Goal: Book appointment/travel/reservation

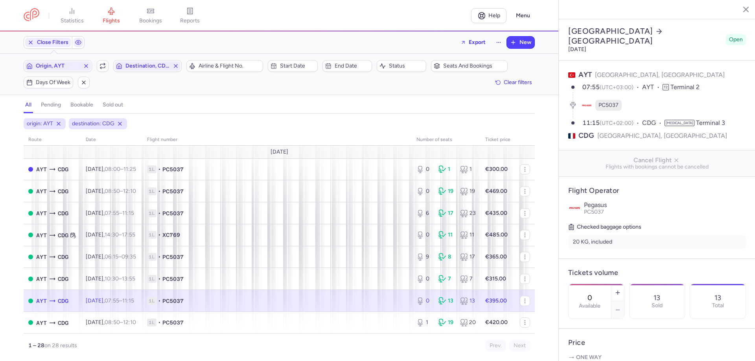
select select "days"
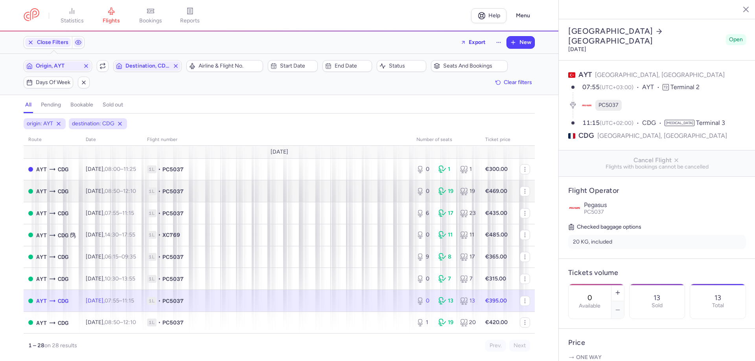
scroll to position [187, 0]
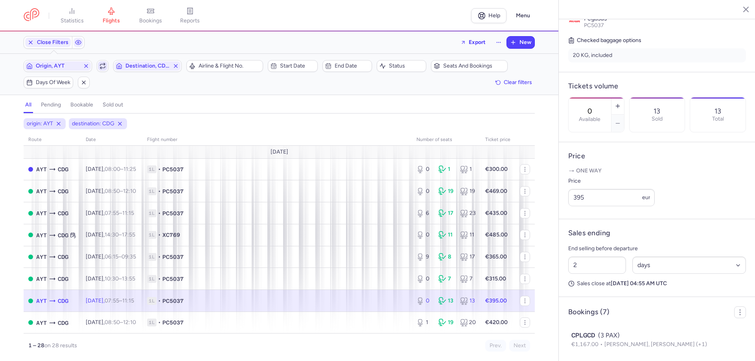
click at [98, 63] on span "button" at bounding box center [102, 65] width 9 height 9
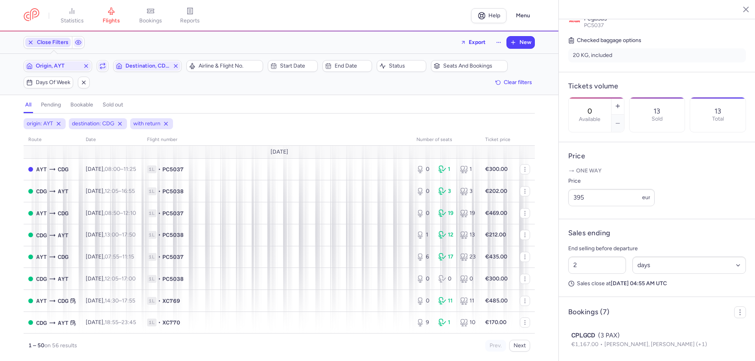
drag, startPoint x: 48, startPoint y: 40, endPoint x: 66, endPoint y: 68, distance: 32.2
click at [49, 41] on span "Close Filters" at bounding box center [52, 42] width 31 height 6
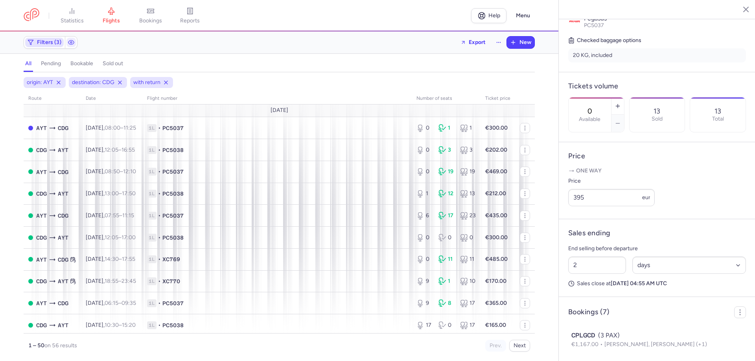
click at [46, 46] on span "Filters (3)" at bounding box center [49, 42] width 24 height 6
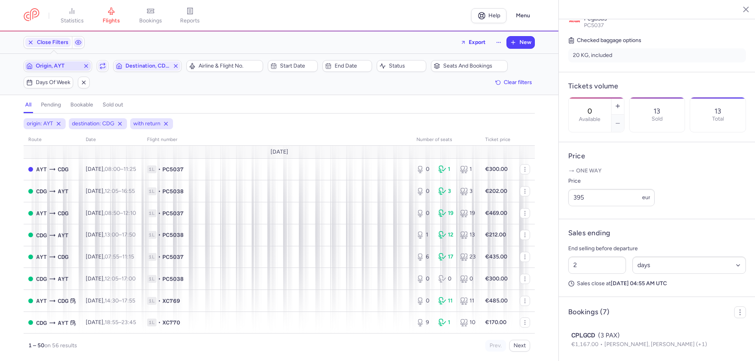
click at [49, 66] on span "Origin, AYT" at bounding box center [58, 66] width 44 height 6
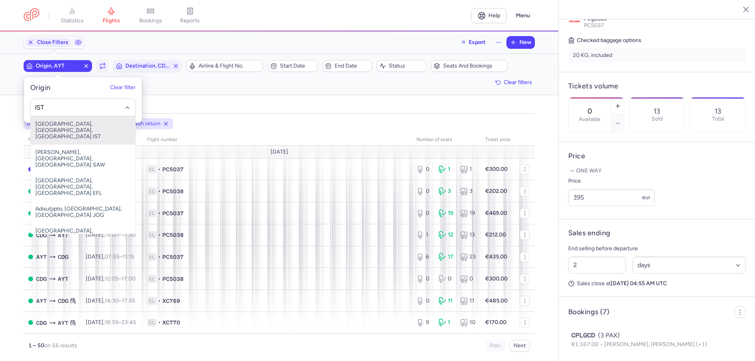
click at [73, 128] on span "[GEOGRAPHIC_DATA], [GEOGRAPHIC_DATA], [GEOGRAPHIC_DATA] IST" at bounding box center [83, 130] width 105 height 28
type input "IST"
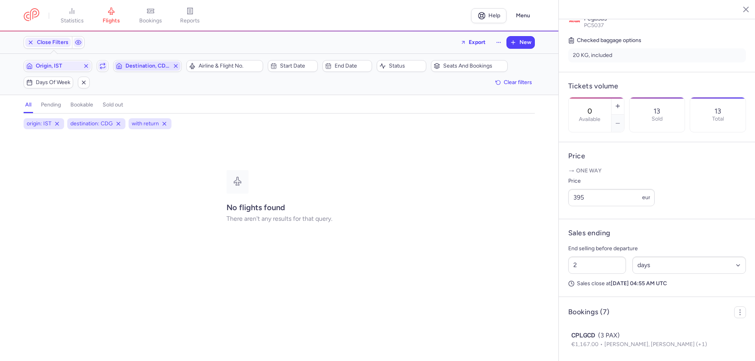
click at [158, 66] on span "Destination, CDG" at bounding box center [147, 66] width 44 height 6
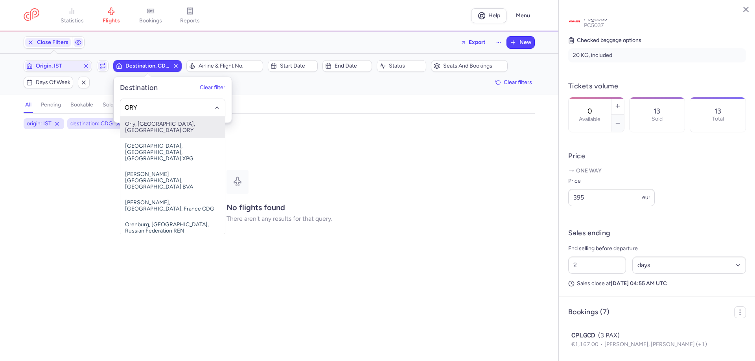
click at [167, 118] on span "Orly, [GEOGRAPHIC_DATA], [GEOGRAPHIC_DATA] ORY" at bounding box center [172, 127] width 105 height 22
type input "ORY"
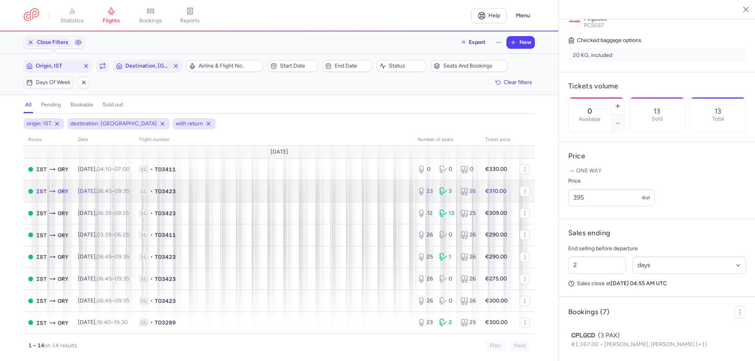
click at [344, 191] on span "1L • TO3423" at bounding box center [273, 191] width 269 height 8
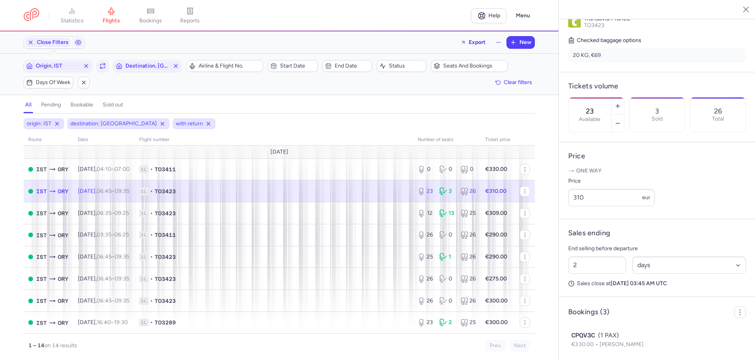
click at [264, 191] on span "1L • TO3423" at bounding box center [273, 191] width 269 height 8
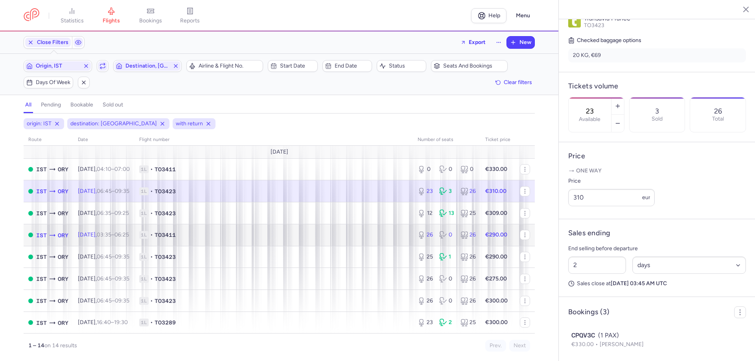
click at [230, 229] on td "1L • TO3411" at bounding box center [273, 235] width 278 height 22
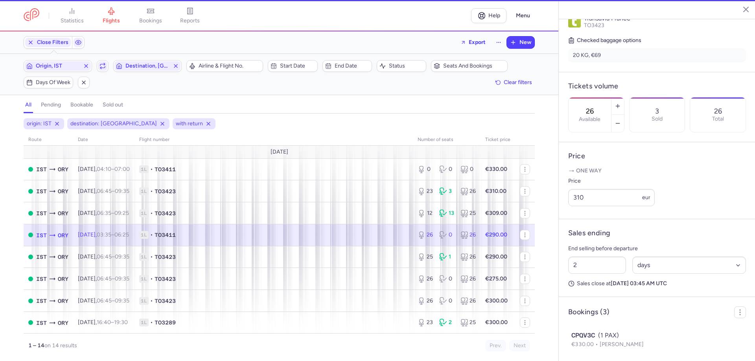
scroll to position [180, 0]
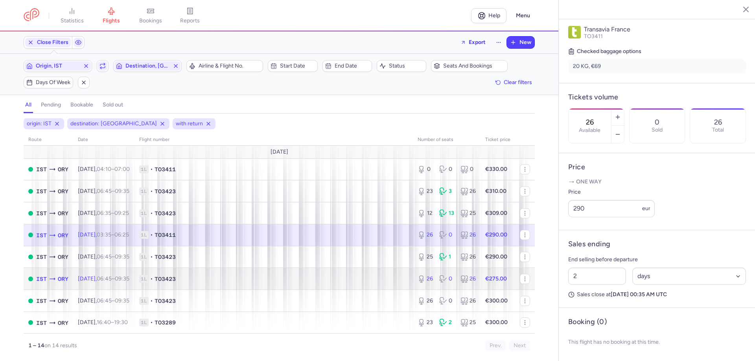
click at [223, 274] on td "1L • TO3423" at bounding box center [273, 279] width 278 height 22
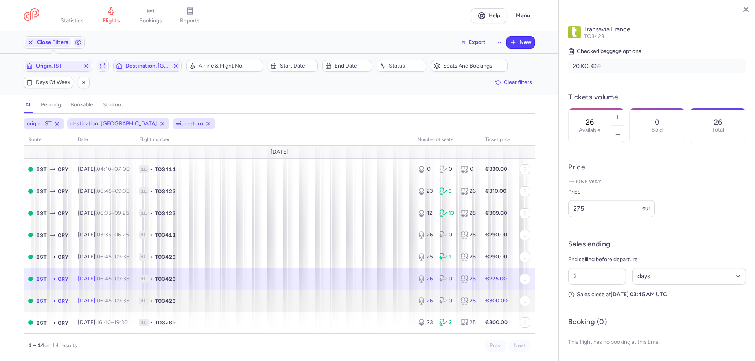
click at [260, 304] on span "1L • TO3423" at bounding box center [273, 301] width 269 height 8
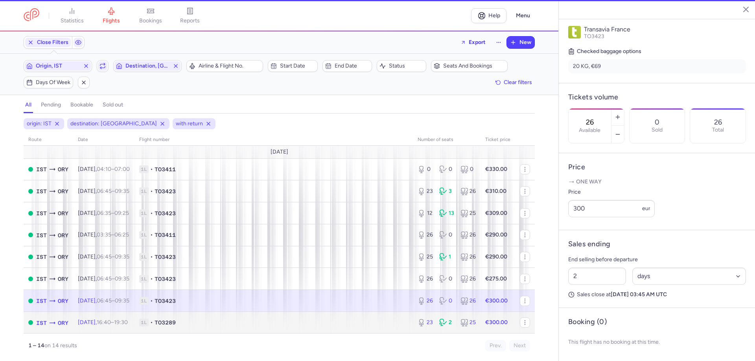
click at [273, 328] on td "1L • TO3289" at bounding box center [273, 323] width 278 height 22
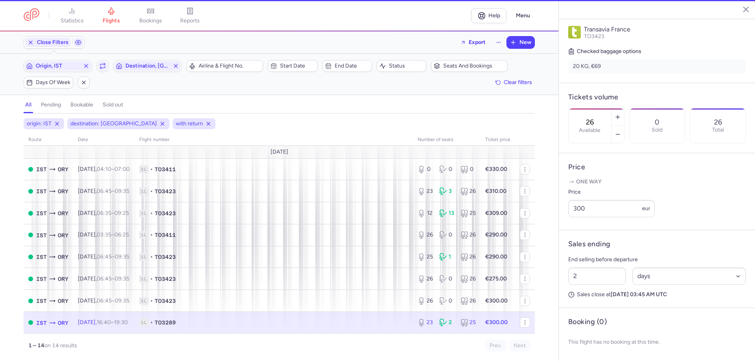
type input "23"
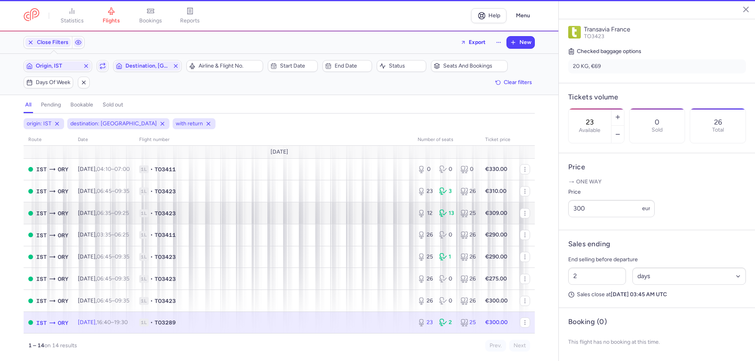
scroll to position [187, 0]
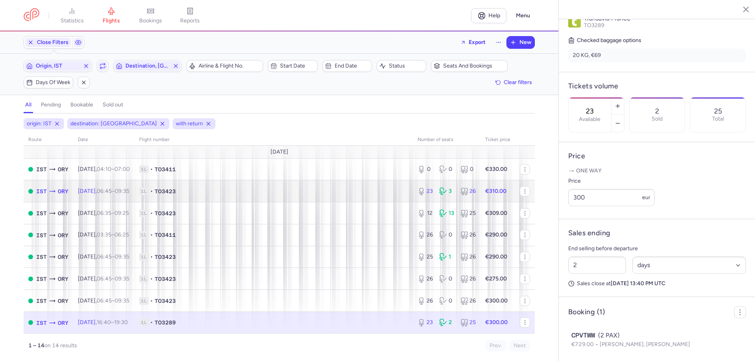
click at [208, 194] on span "1L • TO3423" at bounding box center [273, 191] width 269 height 8
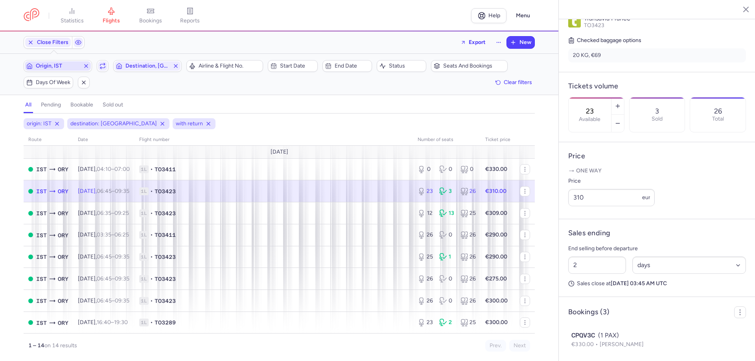
click at [68, 71] on button "Origin, IST" at bounding box center [58, 66] width 68 height 12
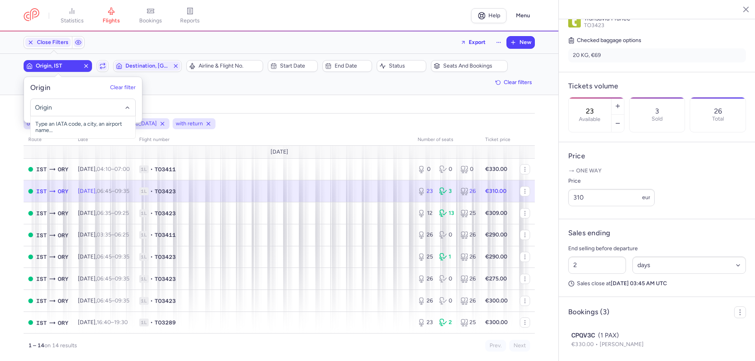
click at [144, 75] on div "Origin, IST Include return Destination, ORY Airline & Flight No. Start date End…" at bounding box center [279, 74] width 511 height 28
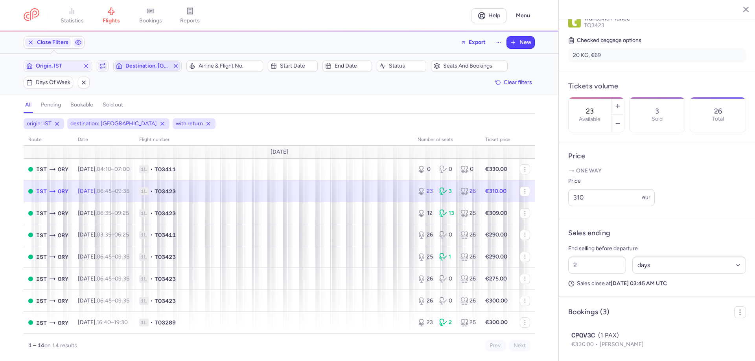
click at [148, 70] on span "Destination, [GEOGRAPHIC_DATA]" at bounding box center [147, 65] width 66 height 9
click at [150, 108] on input "-searchbox" at bounding box center [173, 107] width 96 height 9
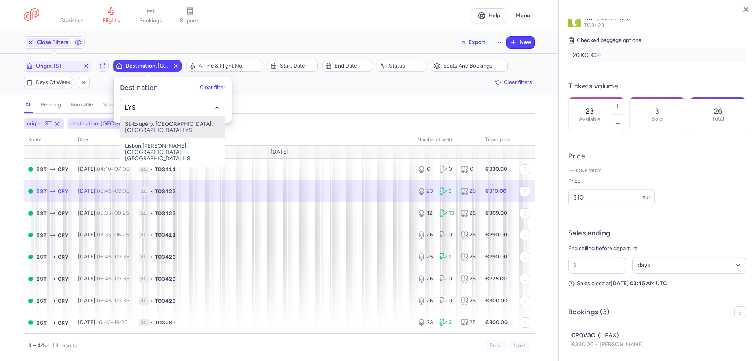
click at [184, 126] on span "St-Exupéry, [GEOGRAPHIC_DATA], [GEOGRAPHIC_DATA] LYS" at bounding box center [172, 127] width 105 height 22
type input "LYS"
